Goal: Navigation & Orientation: Find specific page/section

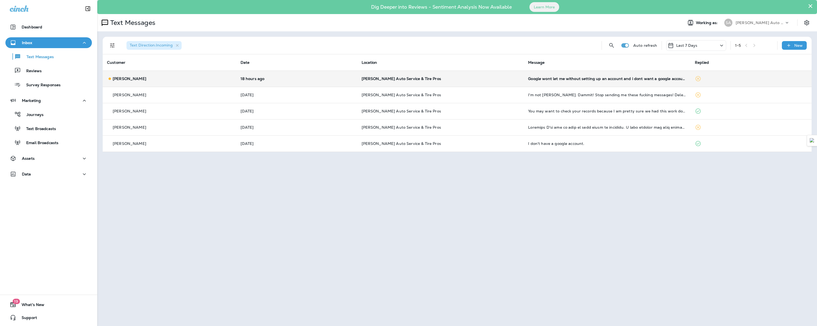
click at [136, 75] on td "[PERSON_NAME]" at bounding box center [170, 79] width 134 height 16
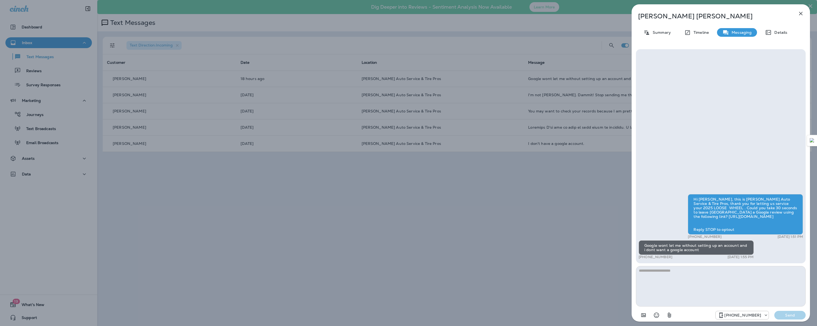
click at [801, 15] on icon "button" at bounding box center [801, 13] width 6 height 6
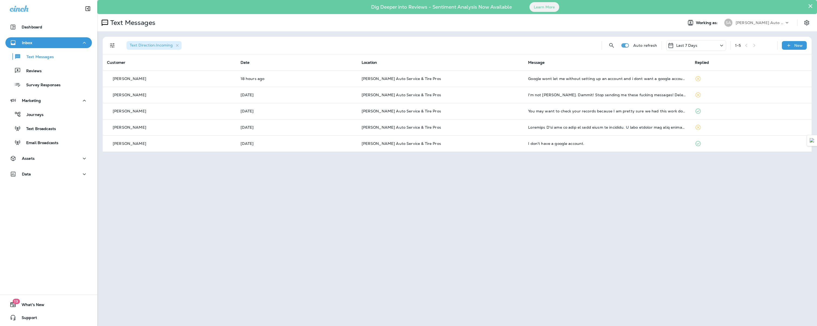
click at [44, 79] on div "Text Messages Reviews Survey Responses" at bounding box center [48, 69] width 86 height 42
click at [45, 76] on button "Reviews" at bounding box center [48, 70] width 86 height 11
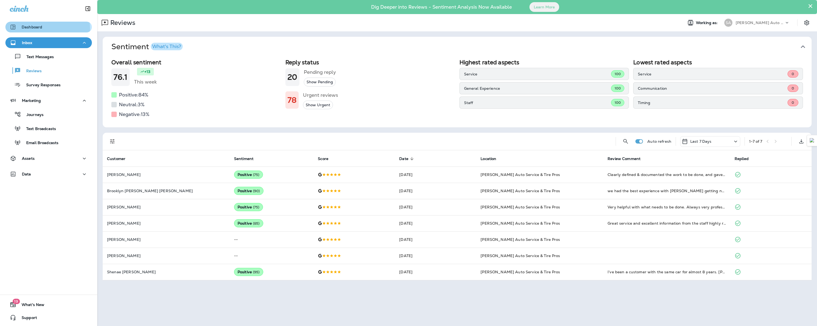
click at [41, 28] on p "Dashboard" at bounding box center [32, 27] width 21 height 4
